Goal: Information Seeking & Learning: Learn about a topic

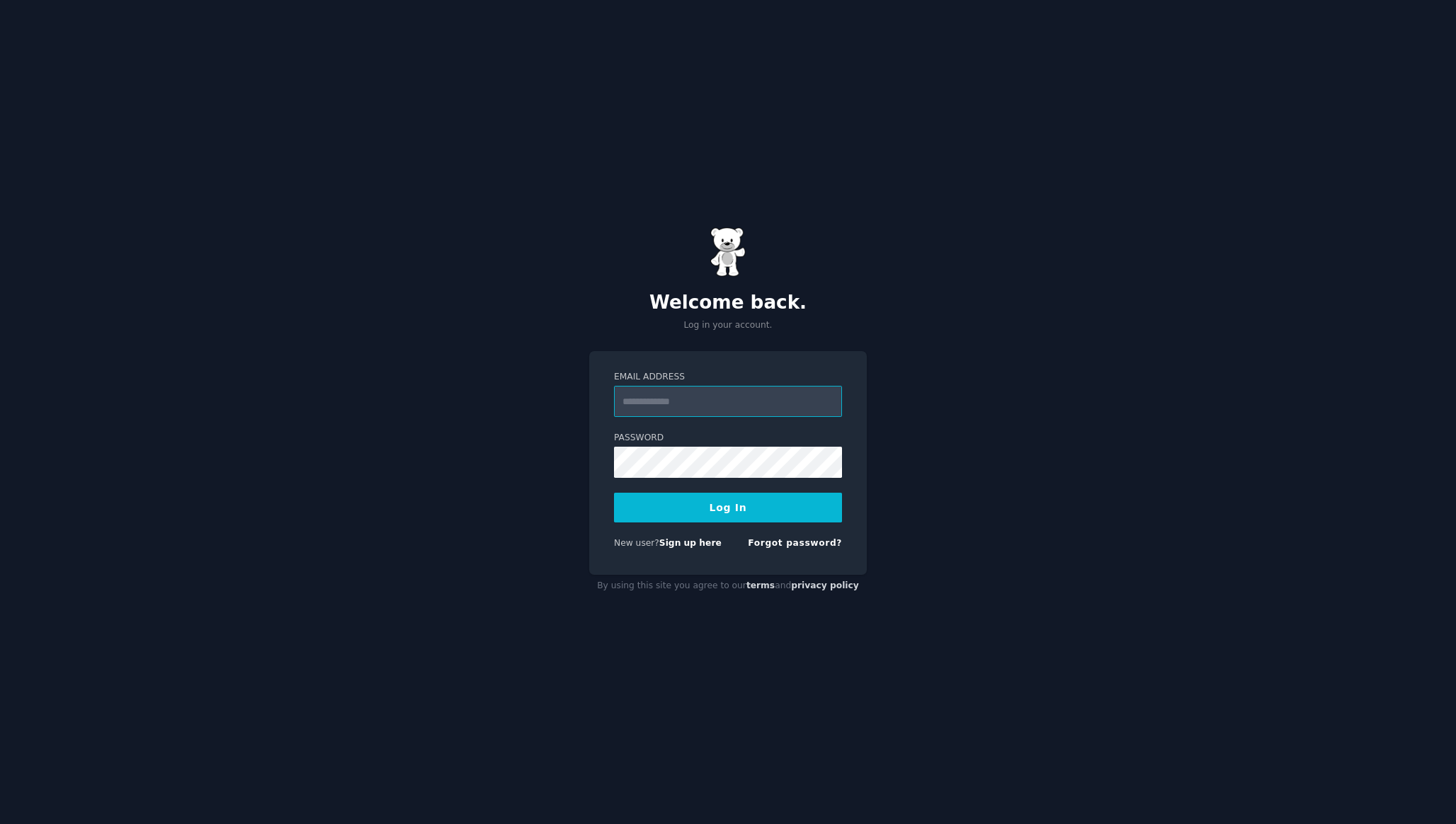
type input "**********"
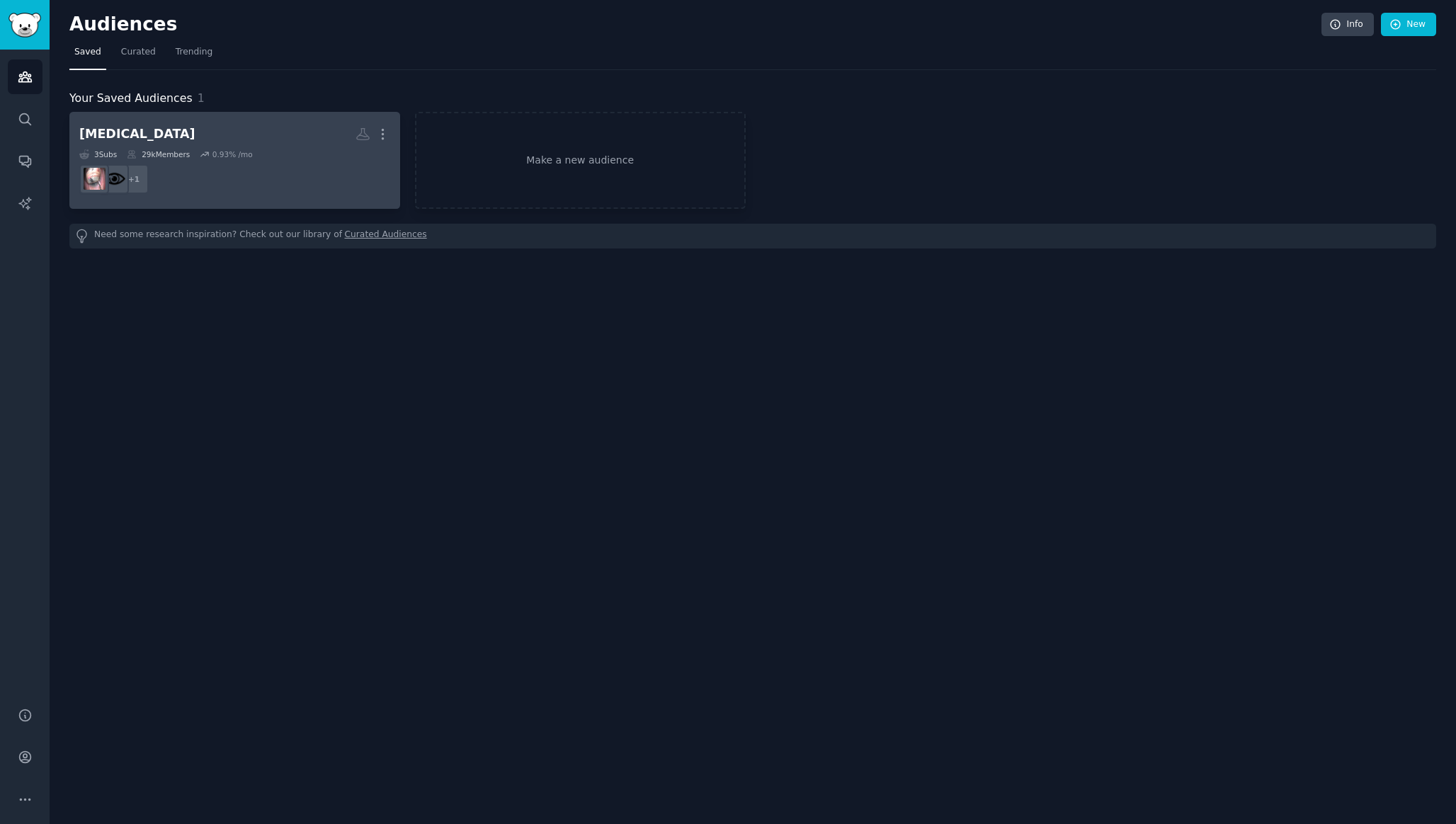
click at [206, 180] on dd "r/EyeLaserSurgery + 1" at bounding box center [234, 179] width 311 height 40
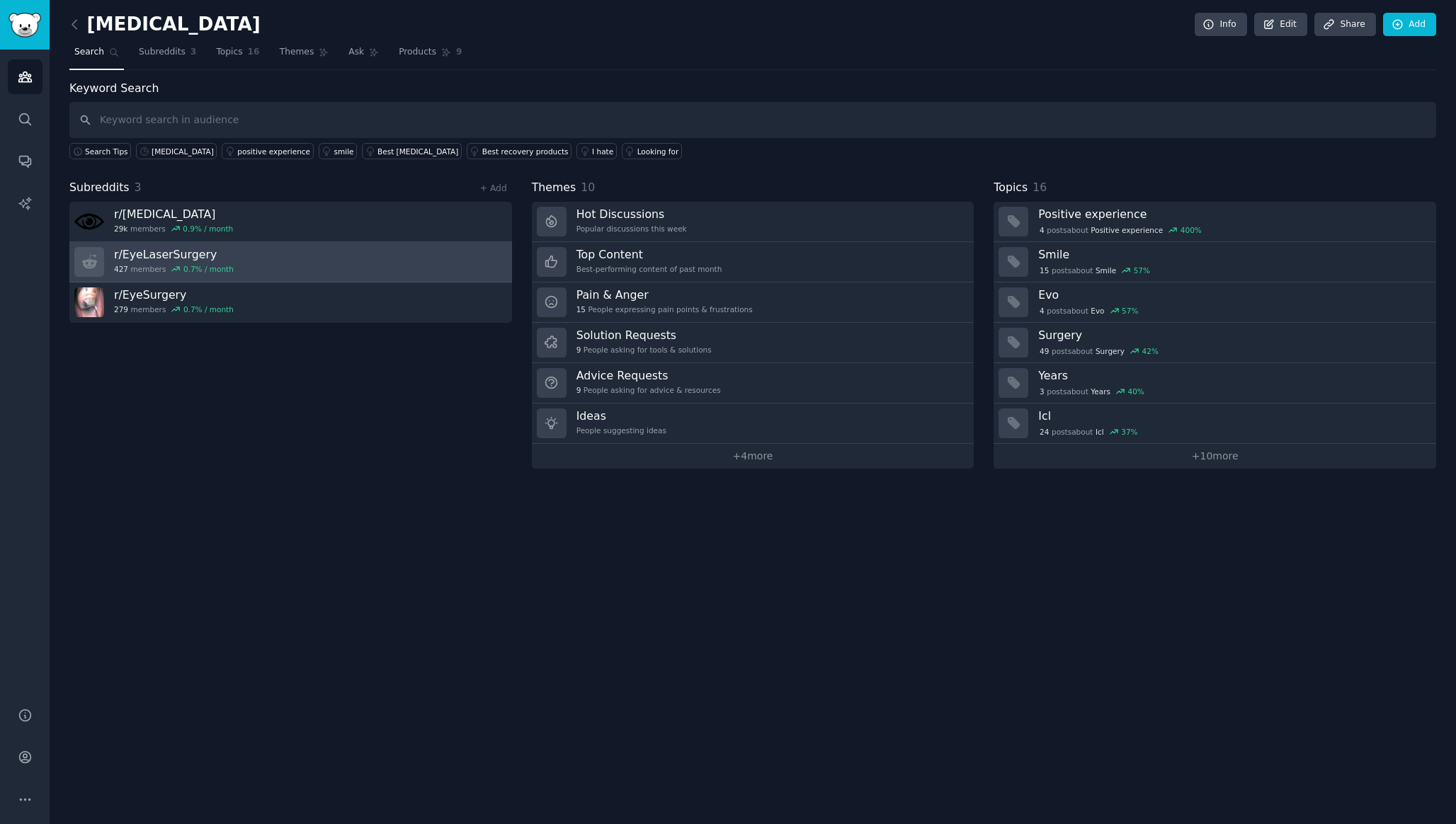
click at [254, 257] on link "r/ EyeLaserSurgery 427 members 0.7 % / month" at bounding box center [290, 262] width 443 height 40
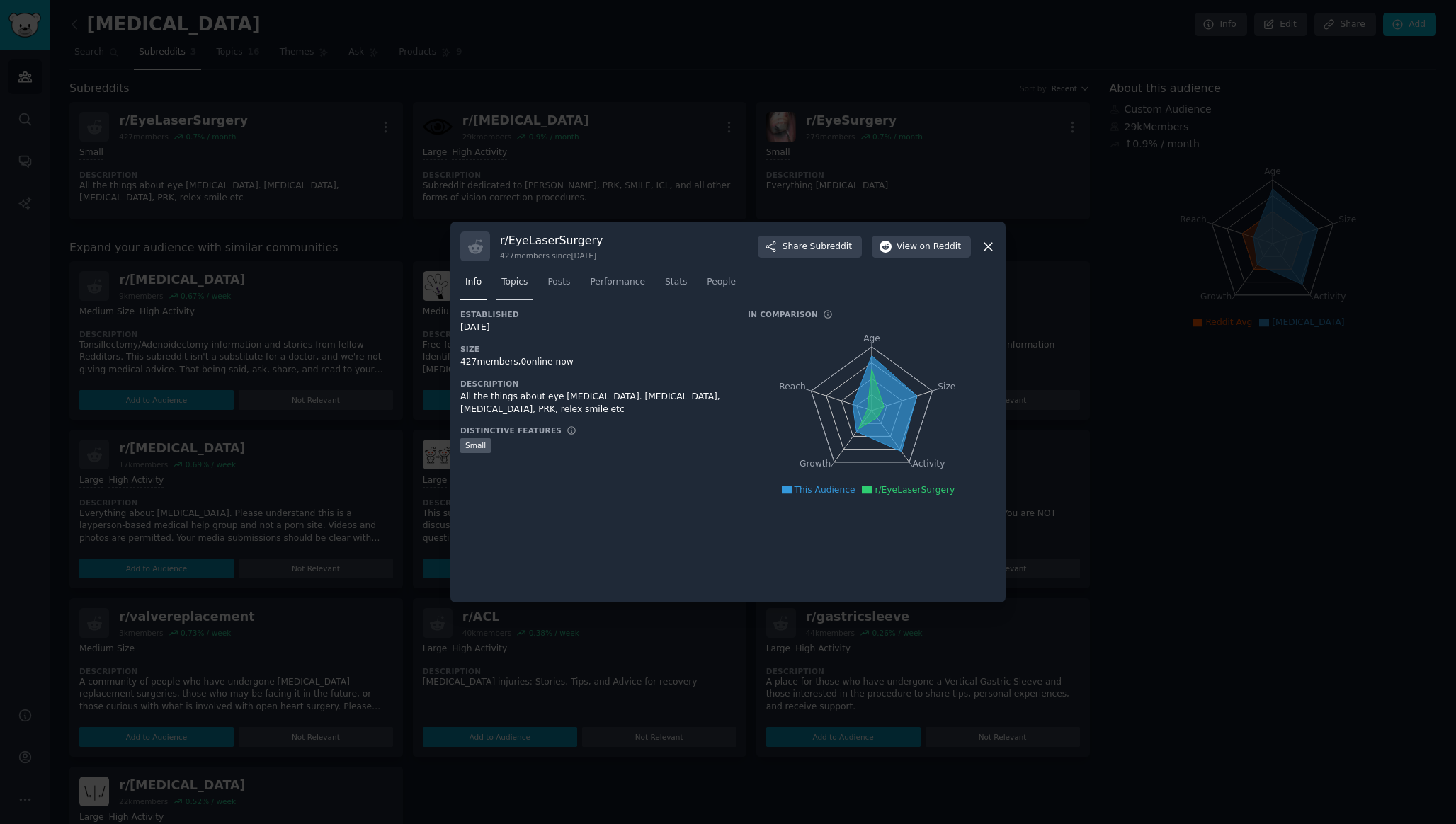
click at [513, 286] on span "Topics" at bounding box center [514, 283] width 26 height 13
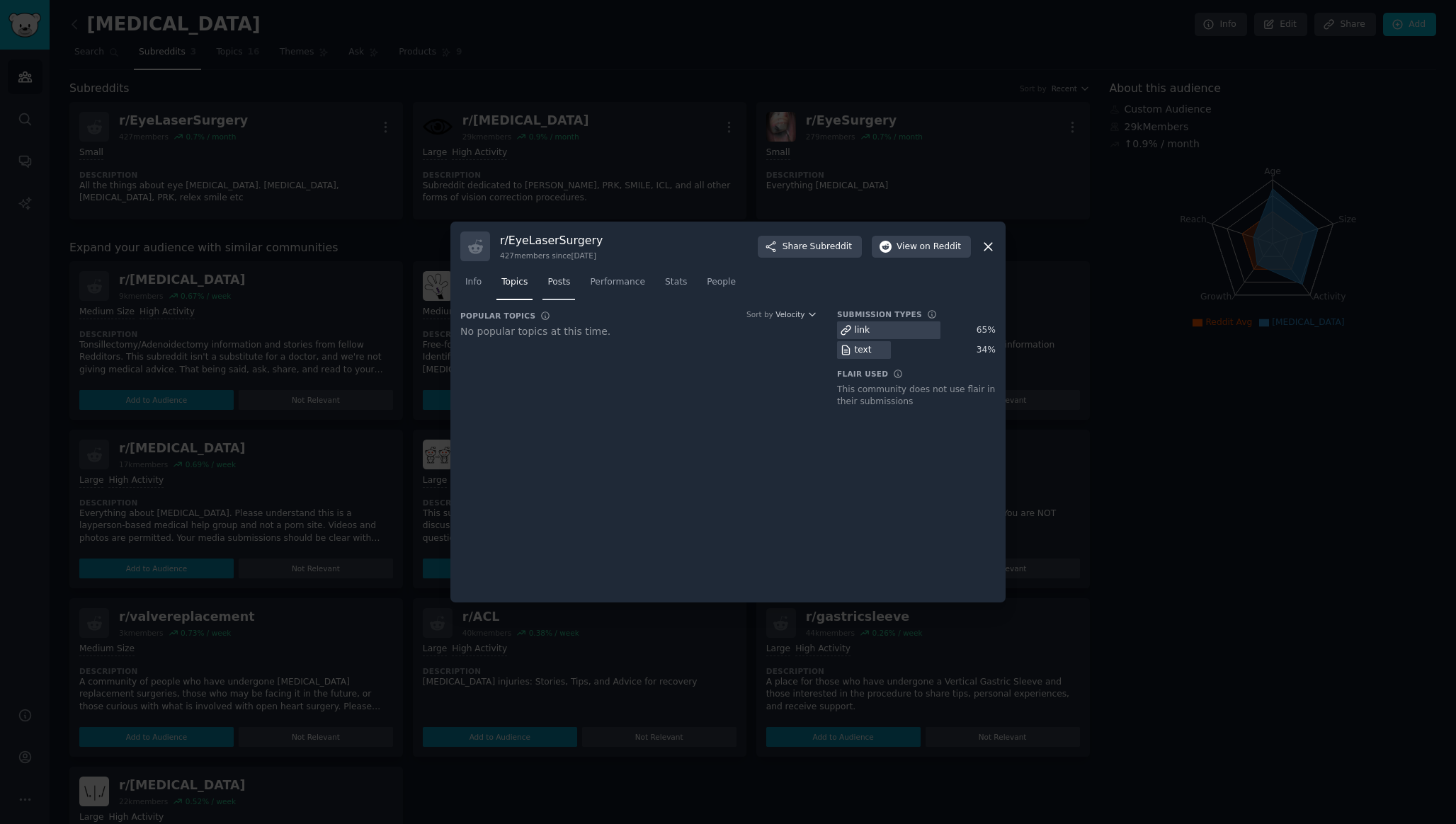
click at [561, 280] on span "Posts" at bounding box center [558, 283] width 22 height 13
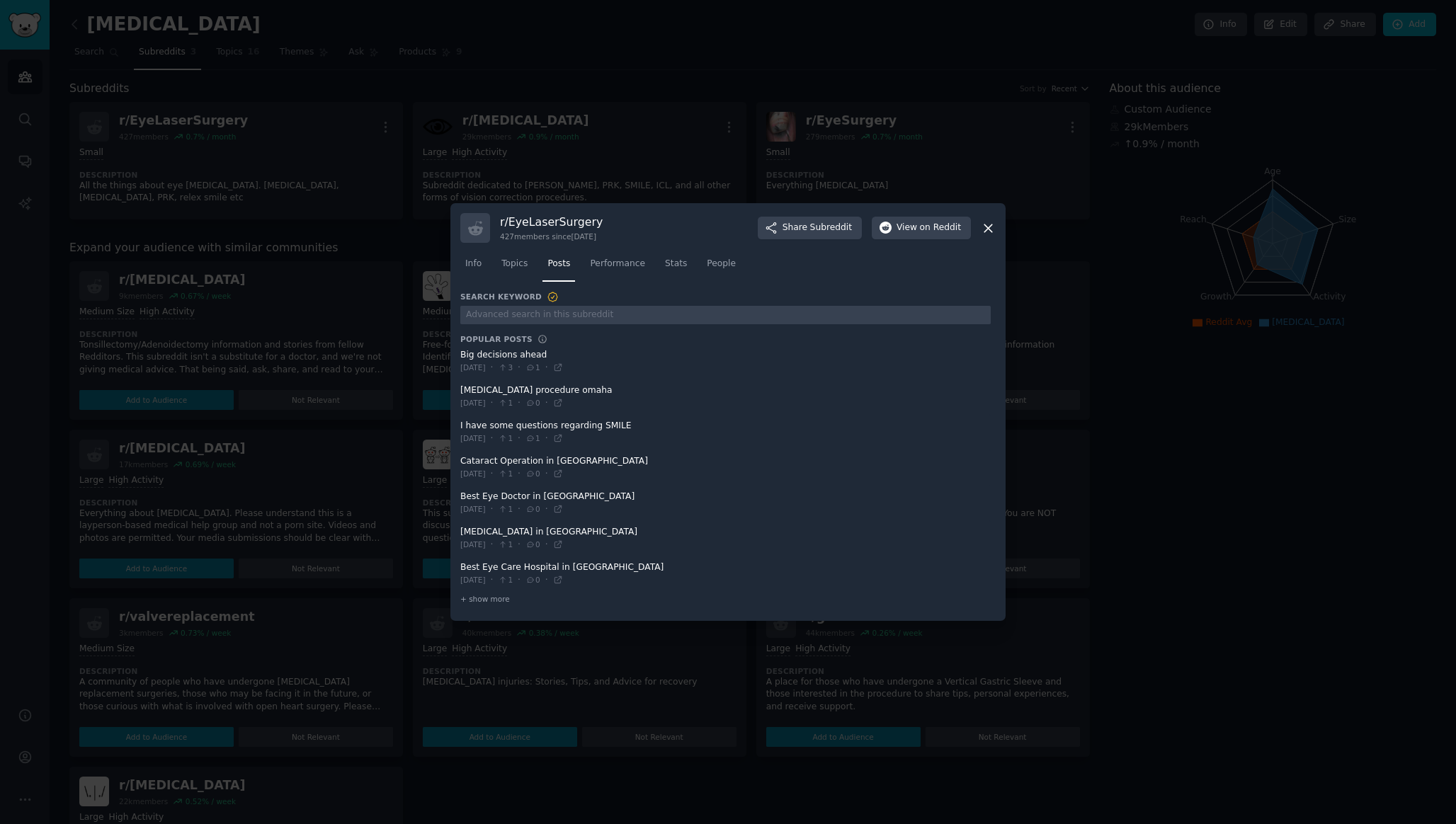
click at [523, 354] on span at bounding box center [725, 361] width 531 height 35
click at [533, 423] on span at bounding box center [725, 433] width 531 height 35
